Goal: Task Accomplishment & Management: Complete application form

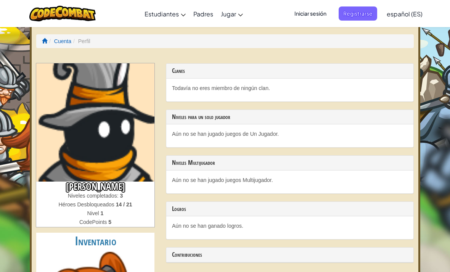
click at [400, 20] on link "español (ES)" at bounding box center [404, 13] width 43 height 21
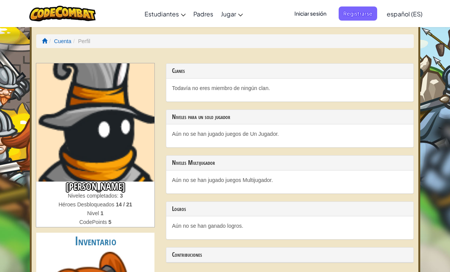
click at [319, 12] on span "Iniciar sesión" at bounding box center [310, 13] width 41 height 14
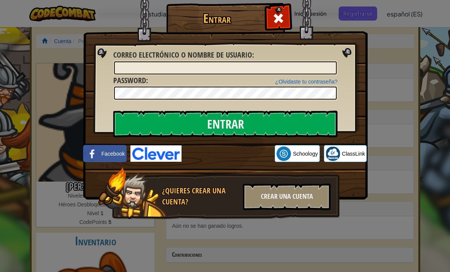
click at [301, 17] on img at bounding box center [225, 89] width 284 height 222
click at [286, 21] on div at bounding box center [278, 17] width 24 height 24
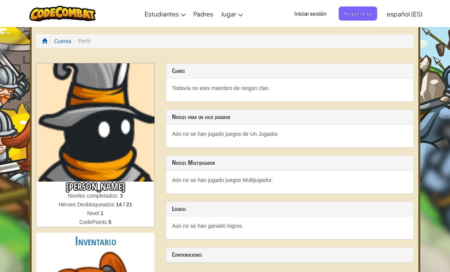
click at [45, 42] on span at bounding box center [44, 40] width 5 height 5
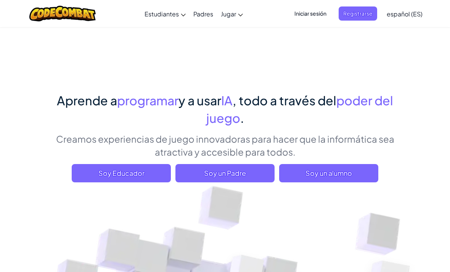
click at [352, 169] on span "Soy un alumno" at bounding box center [328, 173] width 99 height 18
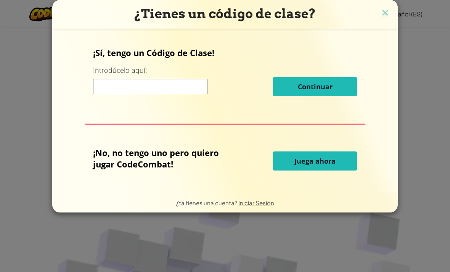
click at [116, 83] on input at bounding box center [150, 86] width 114 height 15
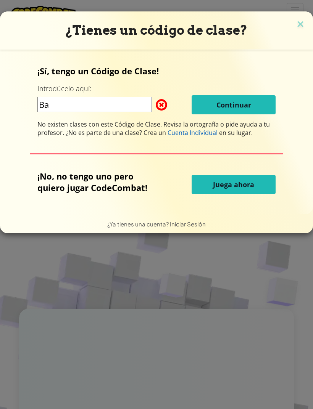
type input "B"
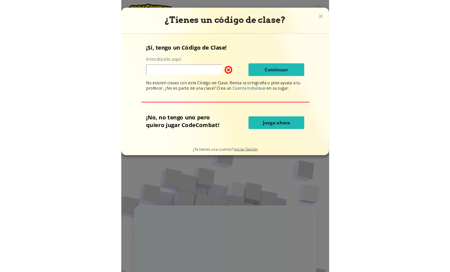
scroll to position [34, 0]
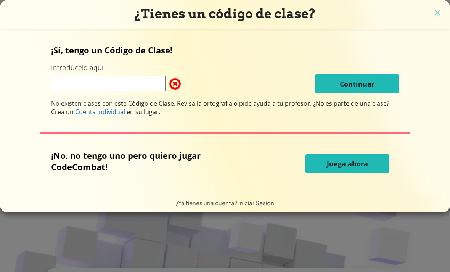
click at [77, 85] on input at bounding box center [108, 83] width 114 height 15
paste input "BabyFindLuck"
type input "BabyFindLuck"
click at [114, 90] on input "BabyFindLuck" at bounding box center [108, 83] width 114 height 15
click at [169, 86] on span at bounding box center [169, 83] width 0 height 15
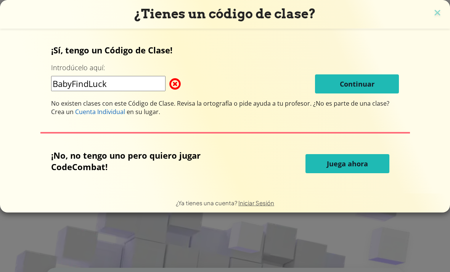
click at [435, 9] on img at bounding box center [437, 13] width 10 height 11
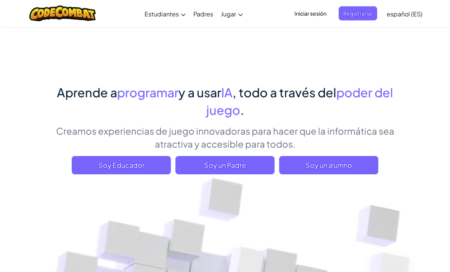
scroll to position [0, 0]
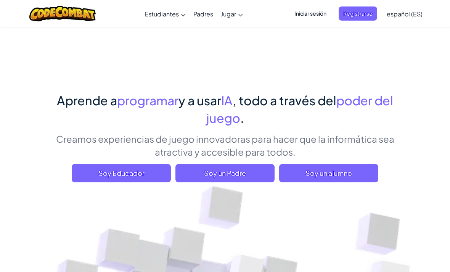
click at [331, 173] on span "Soy un alumno" at bounding box center [328, 173] width 99 height 18
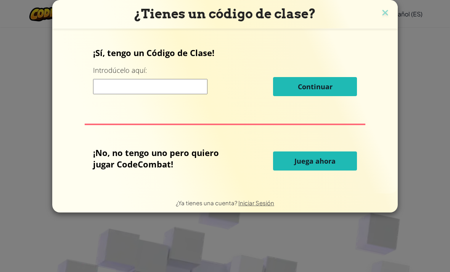
click at [108, 88] on input at bounding box center [150, 86] width 114 height 15
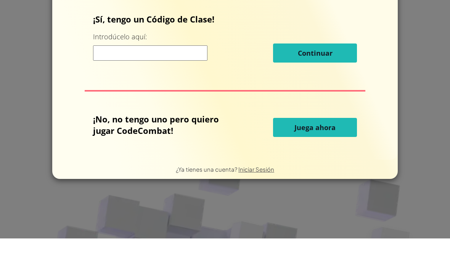
paste input "BabyFindLuck"
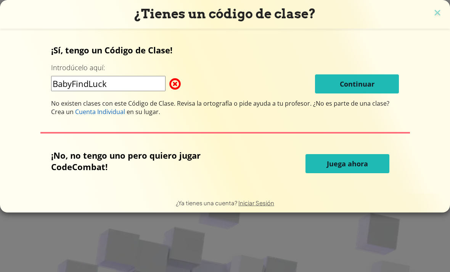
type input "BabyFindLuck"
click at [433, 16] on img at bounding box center [437, 13] width 10 height 11
